Goal: Information Seeking & Learning: Learn about a topic

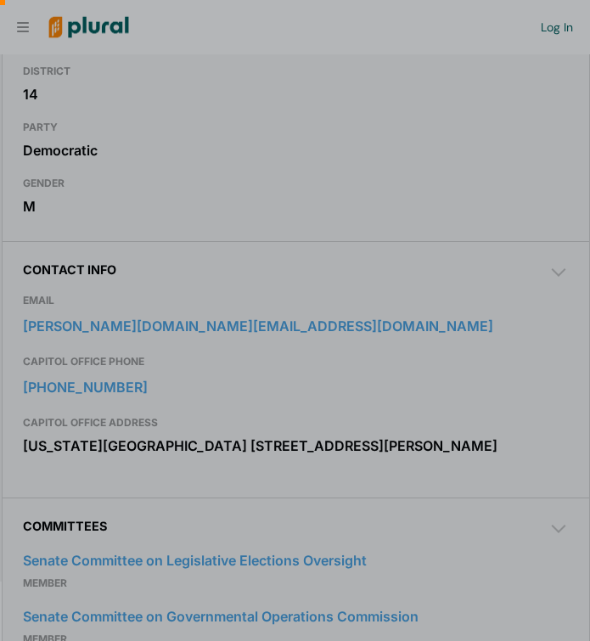
scroll to position [0, 17]
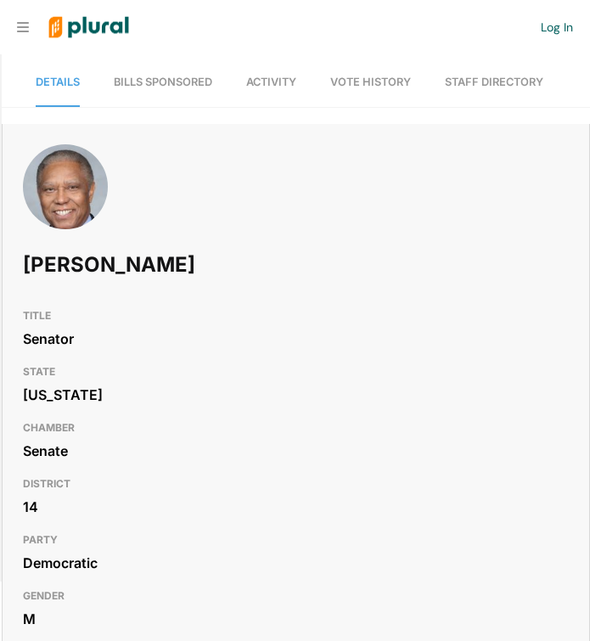
click at [271, 84] on span "Activity" at bounding box center [271, 82] width 50 height 13
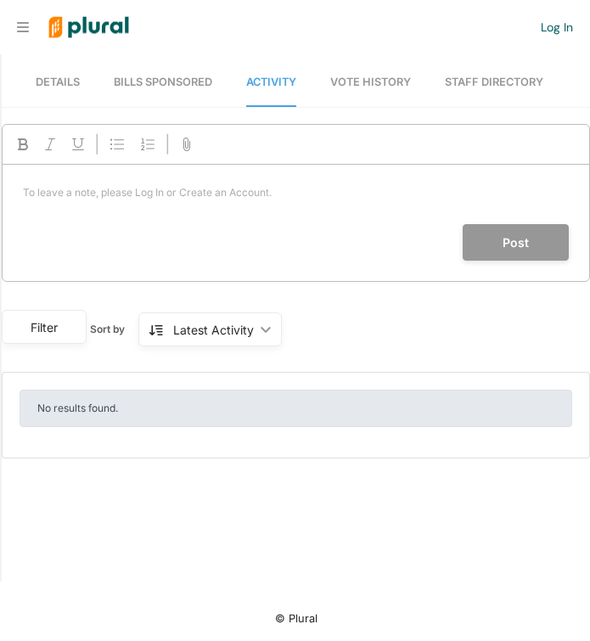
click at [211, 73] on link "Bills Sponsored" at bounding box center [163, 83] width 98 height 48
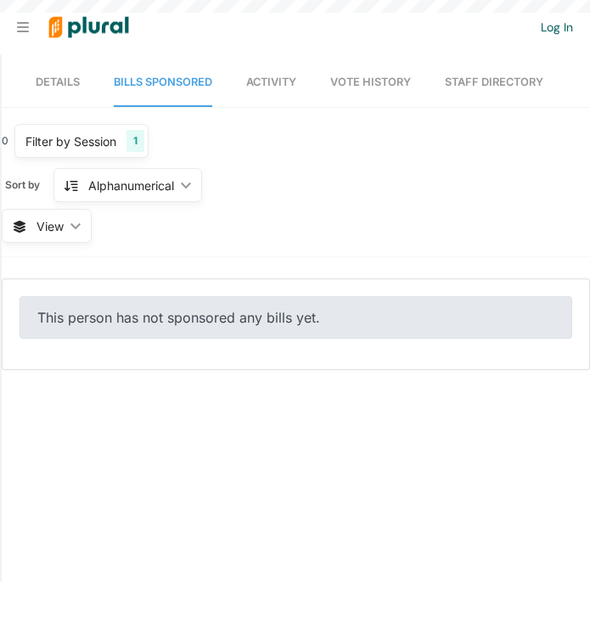
click at [362, 86] on span "Vote History" at bounding box center [370, 82] width 81 height 13
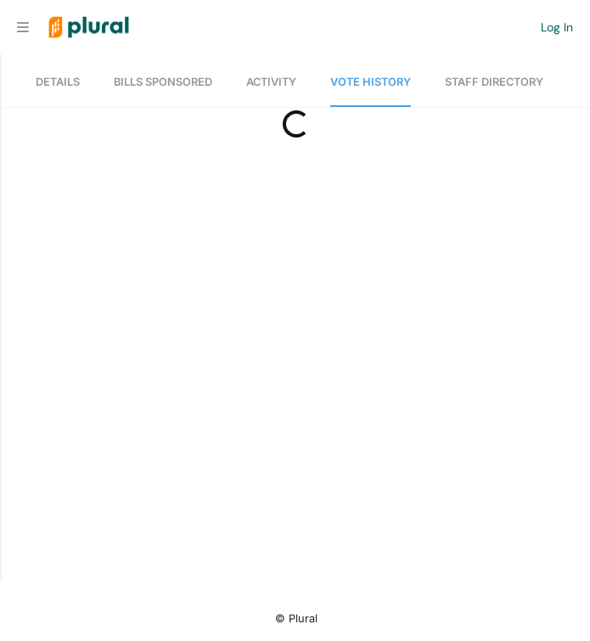
click at [67, 74] on link "Details" at bounding box center [58, 83] width 44 height 48
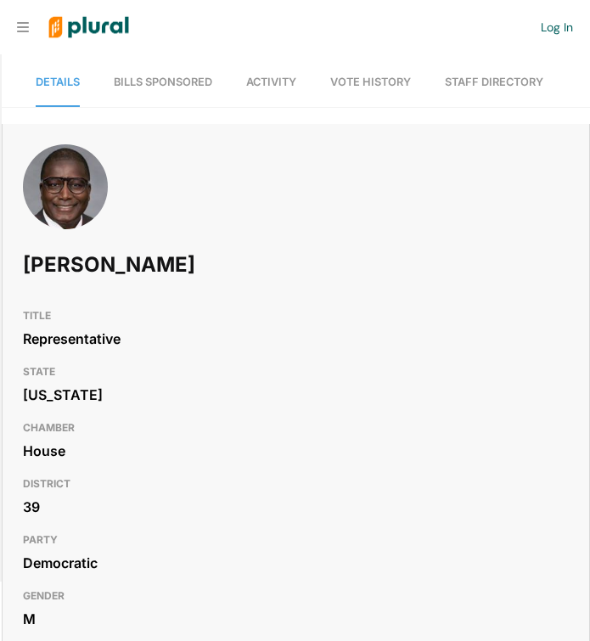
click at [154, 73] on link "Bills Sponsored" at bounding box center [163, 83] width 98 height 48
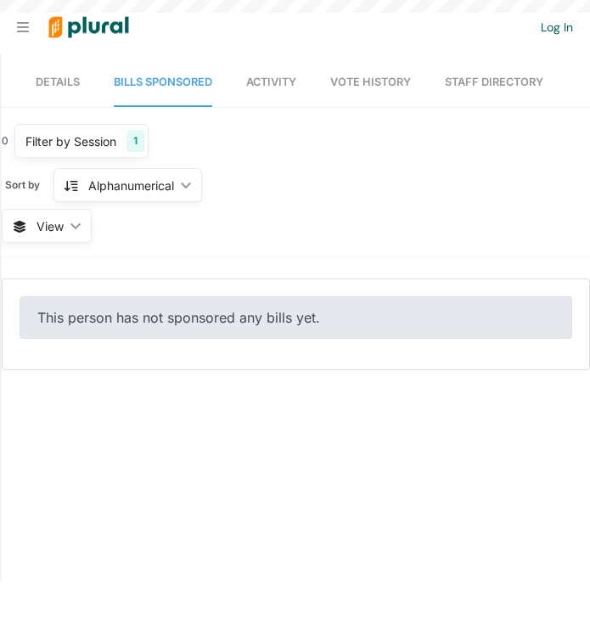
click at [56, 69] on link "Details" at bounding box center [58, 83] width 44 height 48
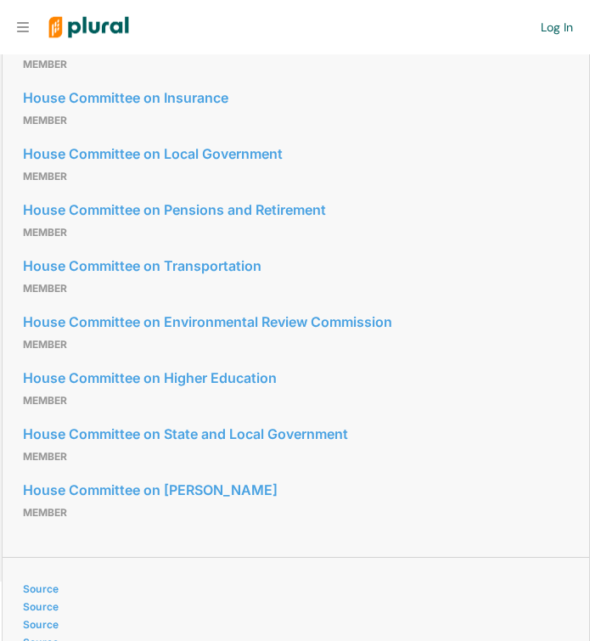
scroll to position [1164, 0]
